Goal: Information Seeking & Learning: Learn about a topic

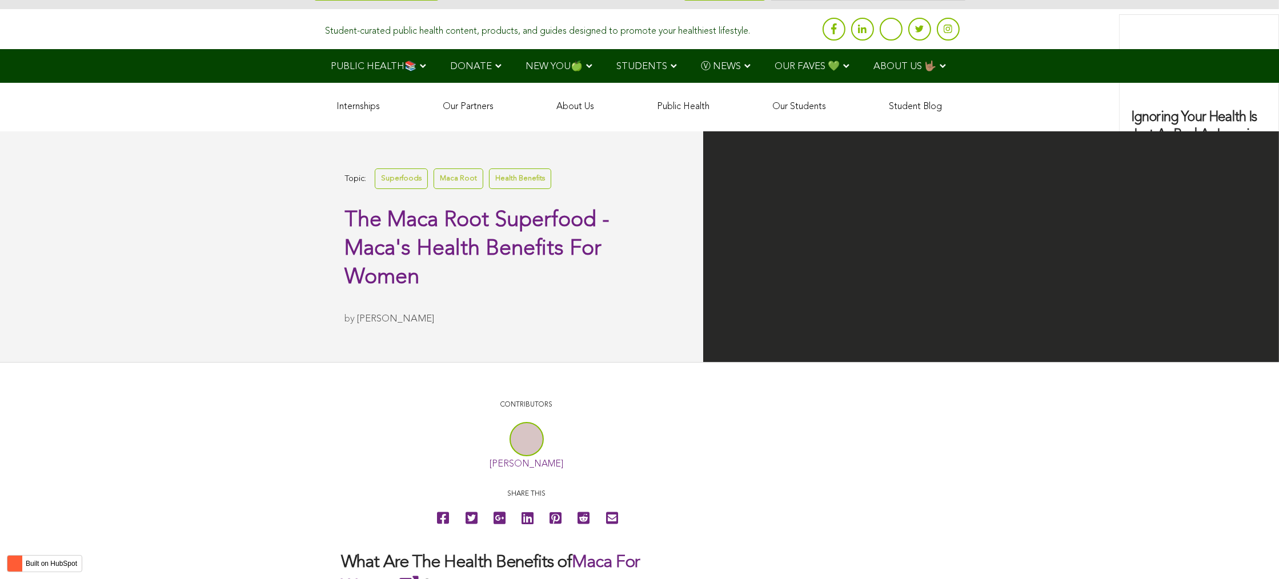
scroll to position [2610, 0]
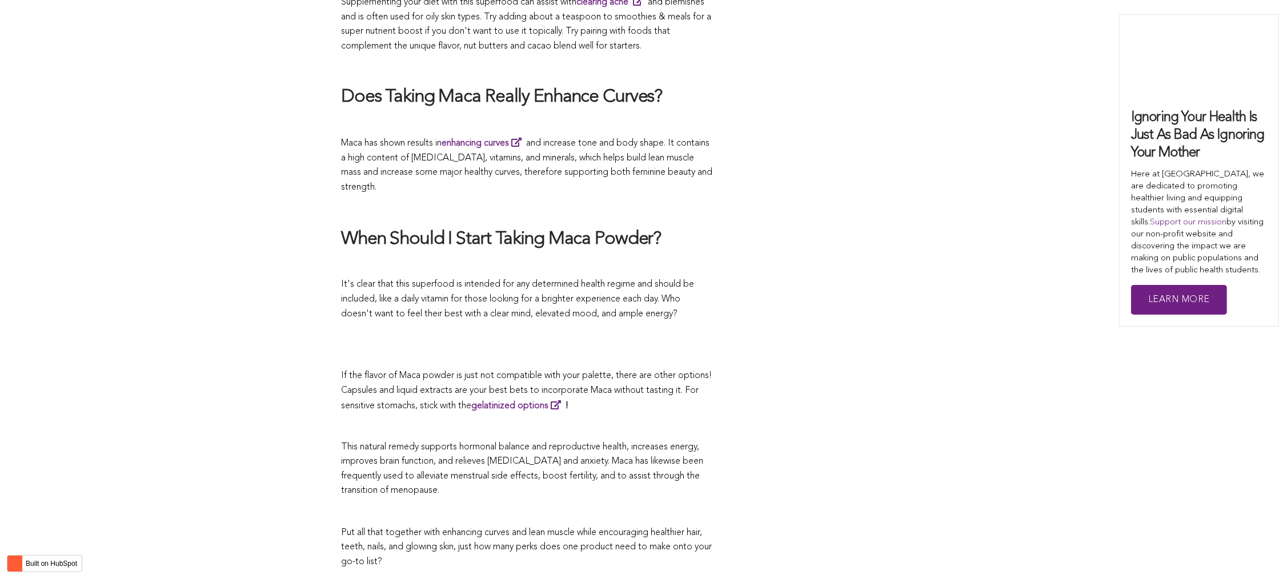
scroll to position [3908, 0]
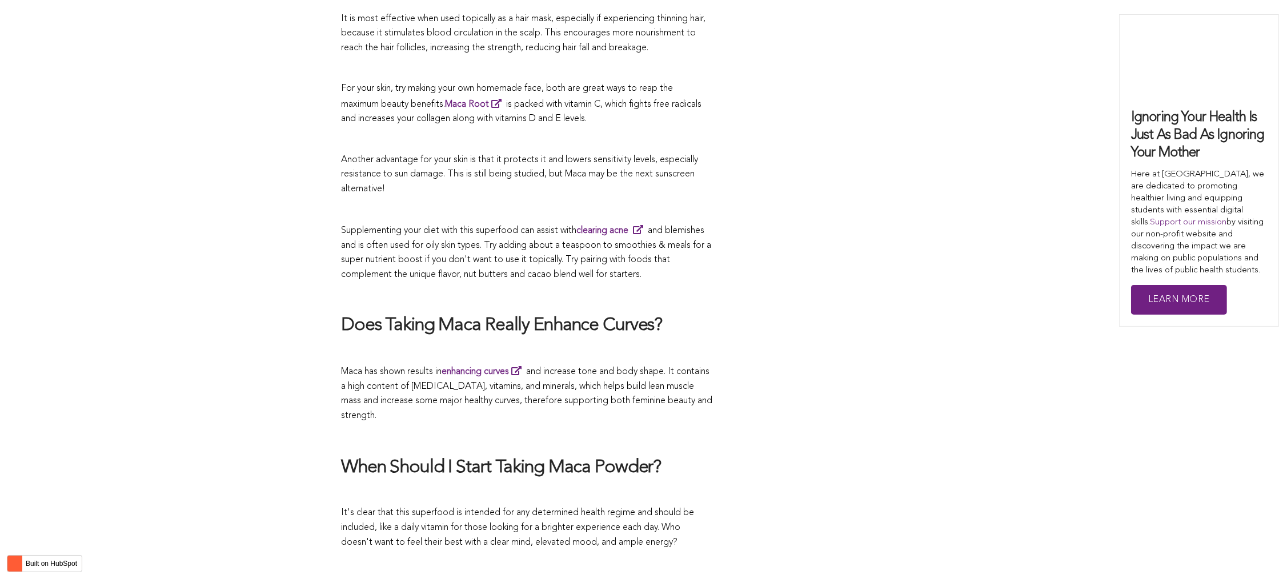
scroll to position [2562, 0]
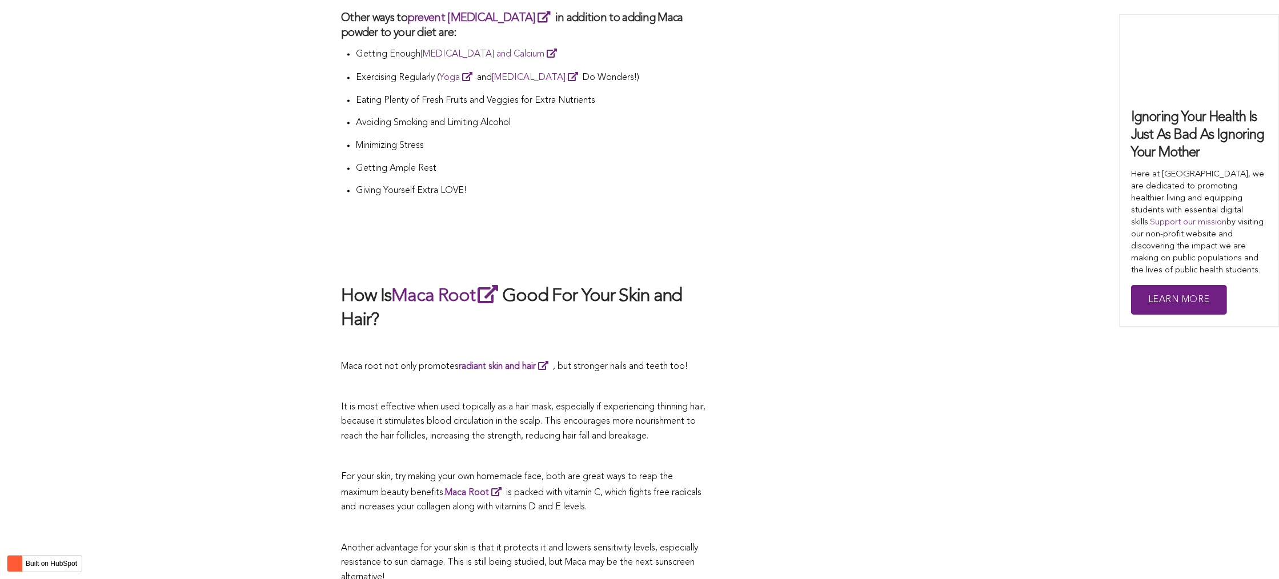
click at [555, 290] on h2 "How Is Maca Root Good For Your Skin and Hair?" at bounding box center [526, 308] width 371 height 50
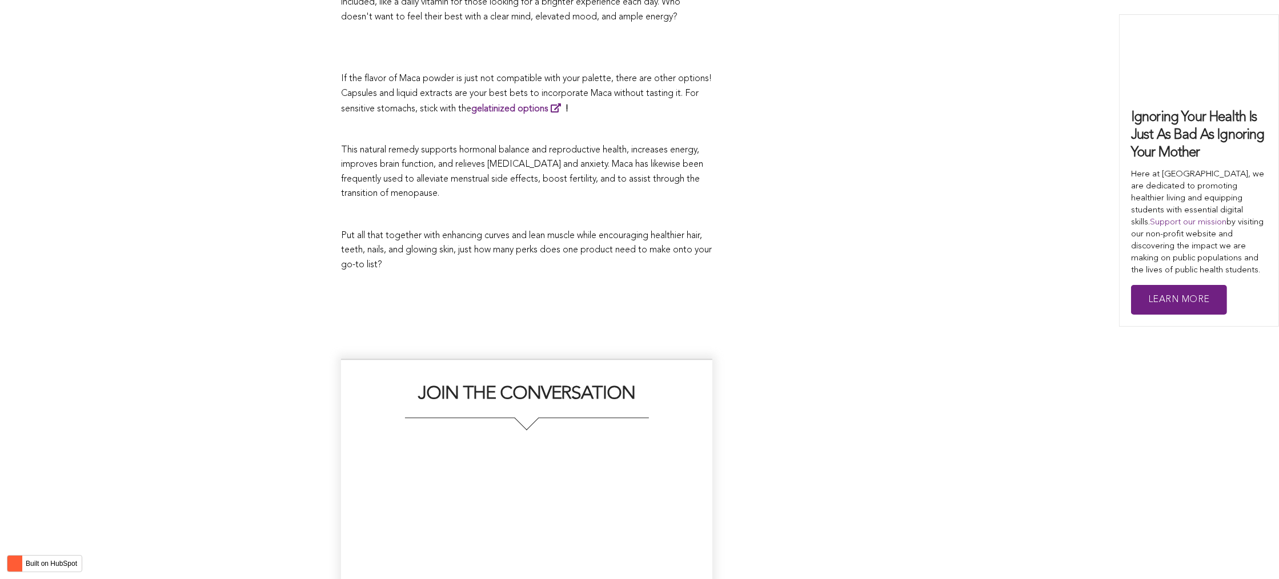
scroll to position [2699, 0]
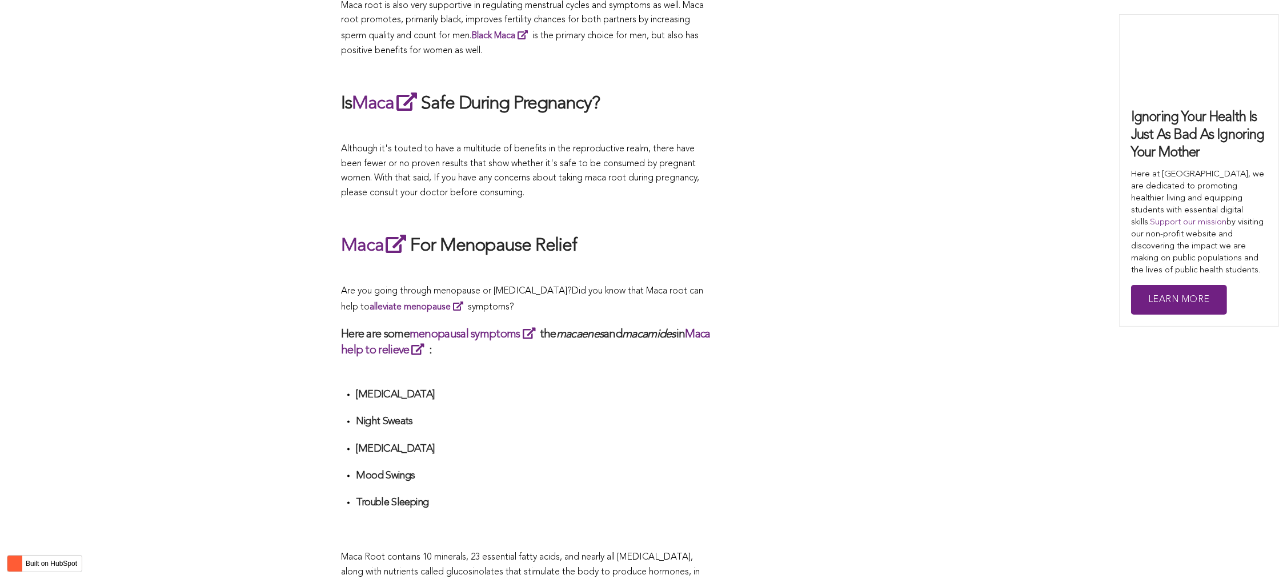
scroll to position [2128, 0]
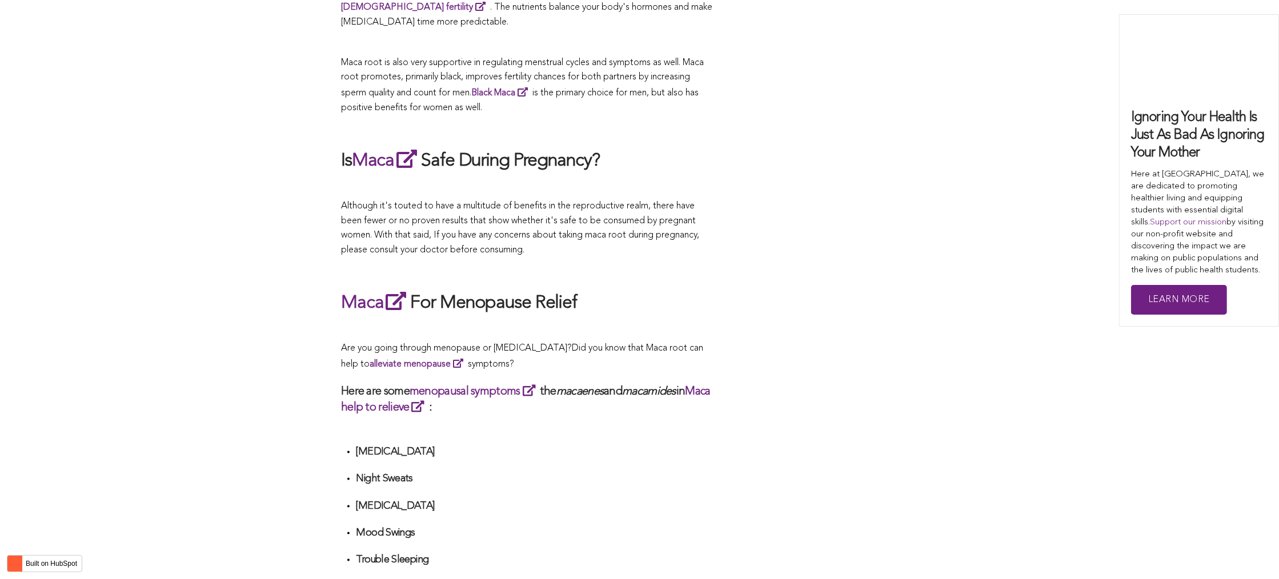
click at [638, 223] on span "Although it's touted to have a multitude of benefits in the reproductive realm,…" at bounding box center [520, 228] width 358 height 53
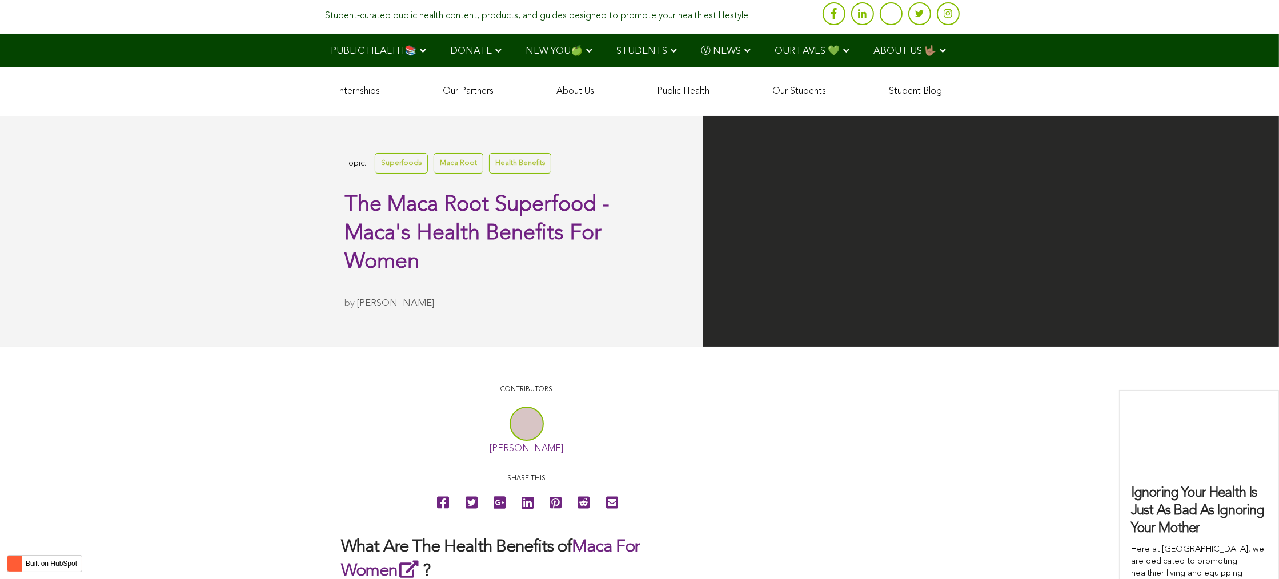
scroll to position [2236, 0]
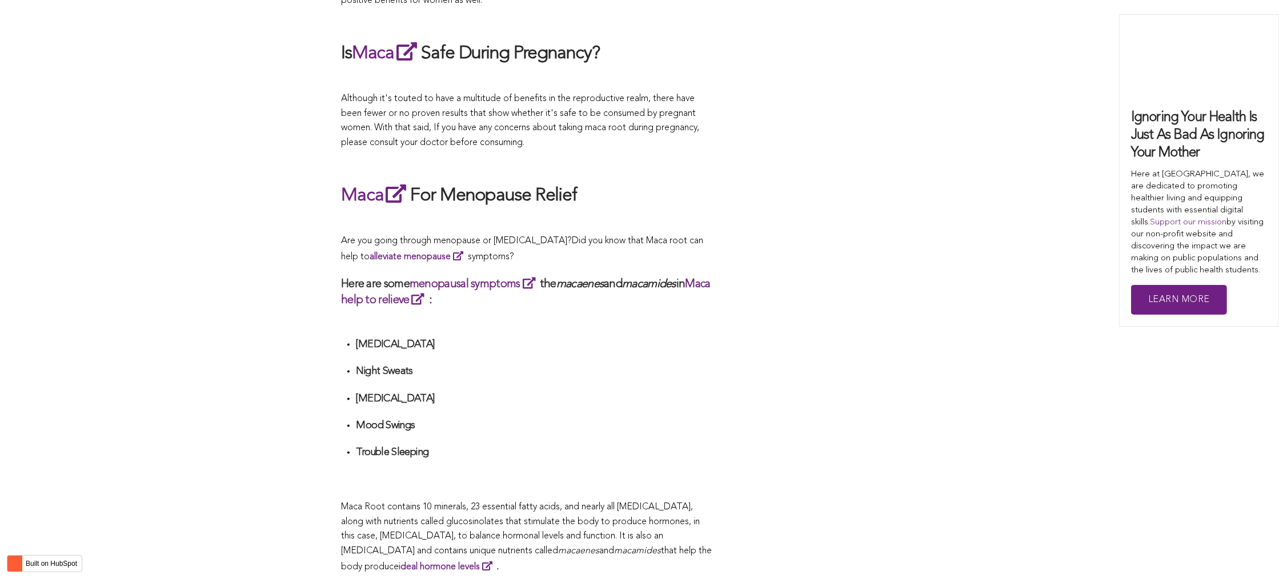
click at [762, 290] on div "CONTRIBUTORS [PERSON_NAME] Share this What Are The Health Benefits of Maca For …" at bounding box center [639, 231] width 597 height 4021
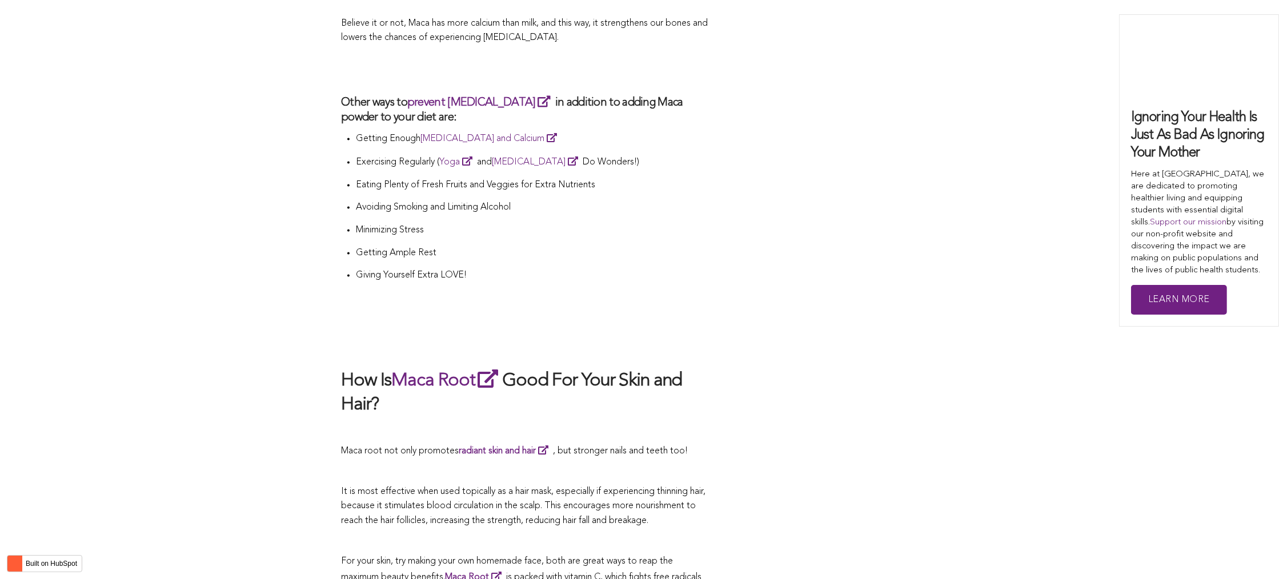
scroll to position [3207, 0]
